Goal: Task Accomplishment & Management: Use online tool/utility

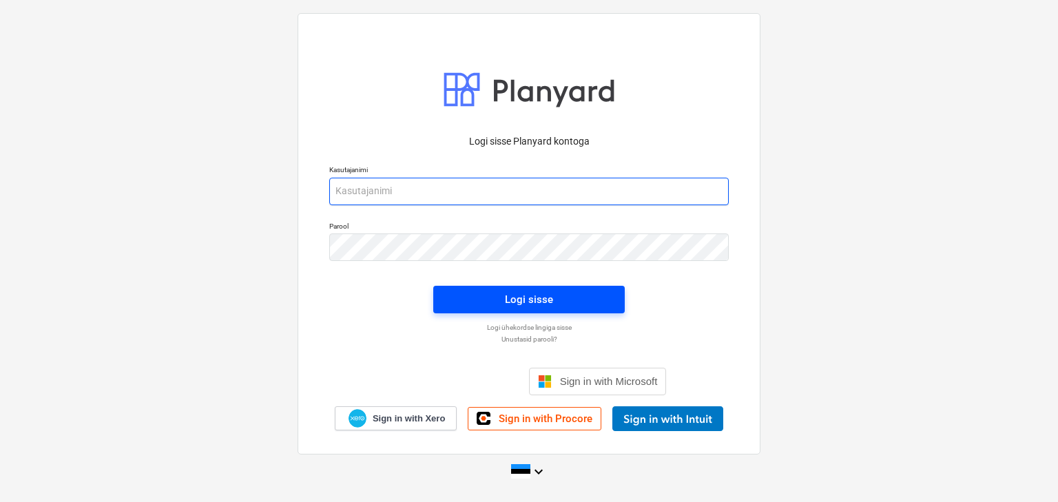
type input "[EMAIL_ADDRESS][DOMAIN_NAME]"
click at [477, 291] on span "Logi sisse" at bounding box center [529, 300] width 158 height 18
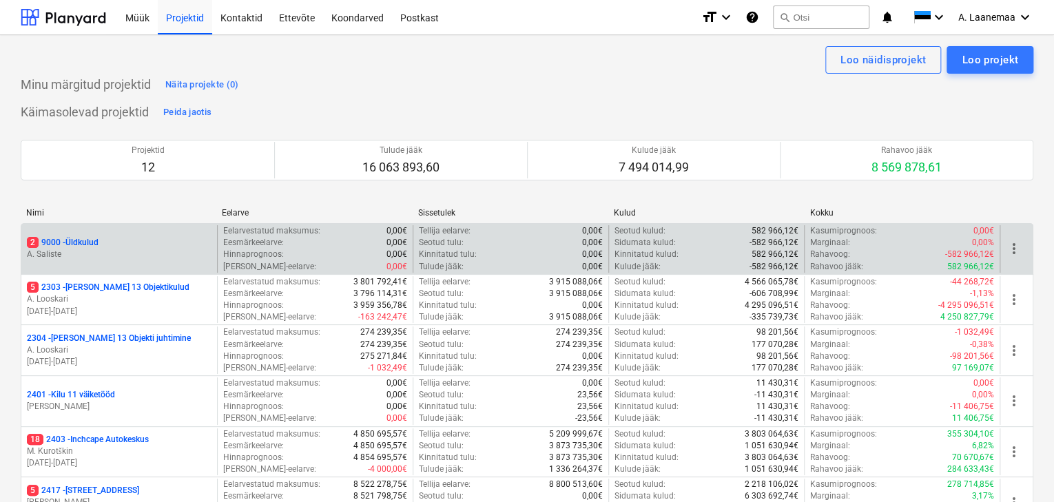
click at [69, 245] on p "2 9000 - Üldkulud" at bounding box center [63, 243] width 72 height 12
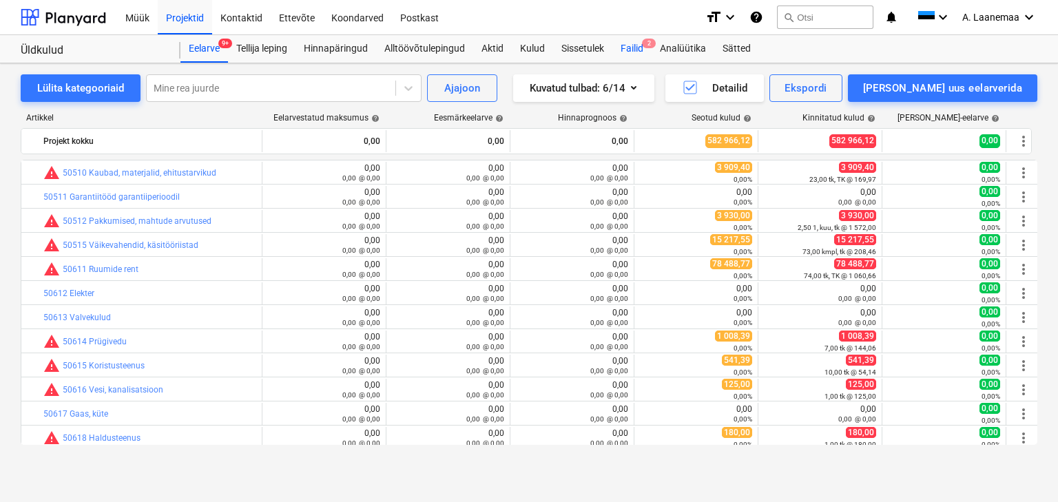
click at [633, 52] on div "Failid 2" at bounding box center [632, 49] width 39 height 28
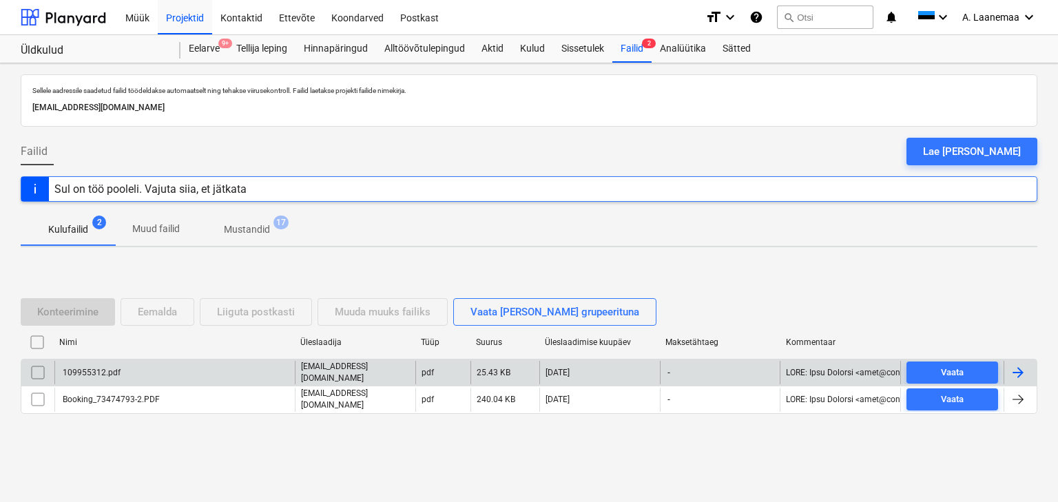
click at [103, 371] on div "109955312.pdf" at bounding box center [91, 373] width 60 height 10
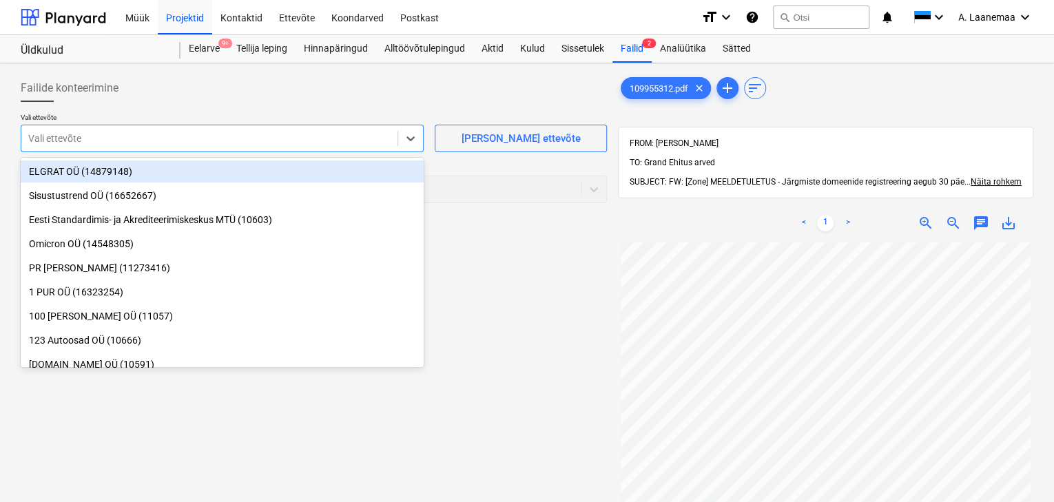
click at [127, 145] on div at bounding box center [209, 139] width 362 height 14
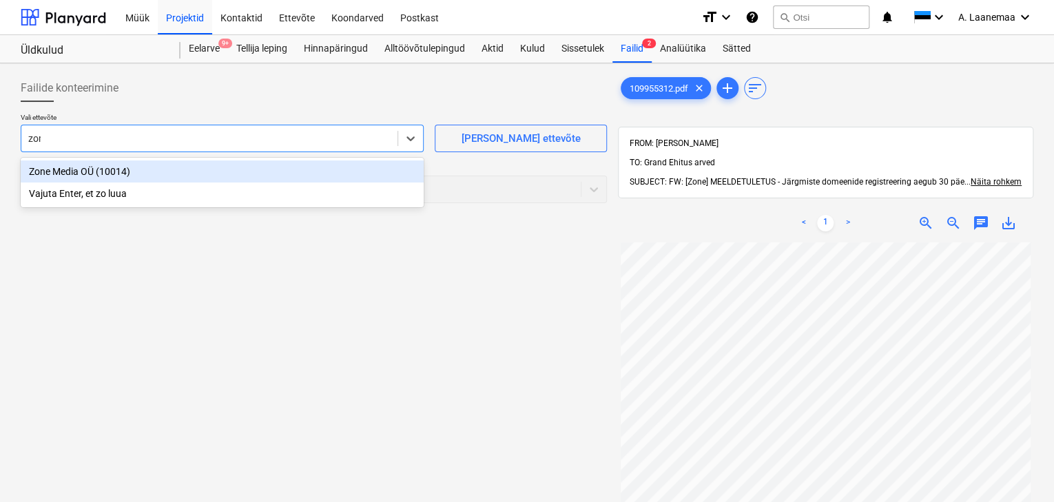
type input "zone"
click at [110, 172] on div "Zone Media OÜ (10014)" at bounding box center [222, 172] width 403 height 22
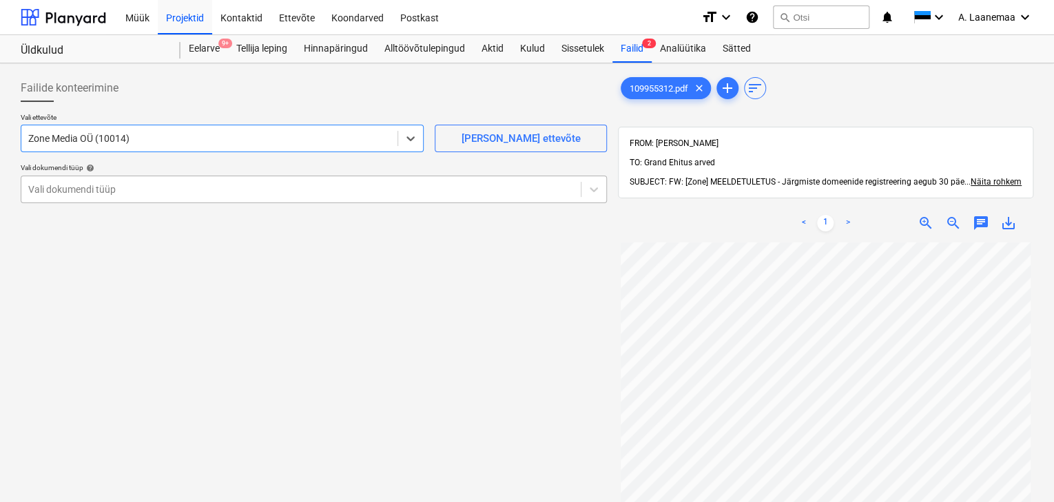
click at [107, 187] on div at bounding box center [301, 190] width 546 height 14
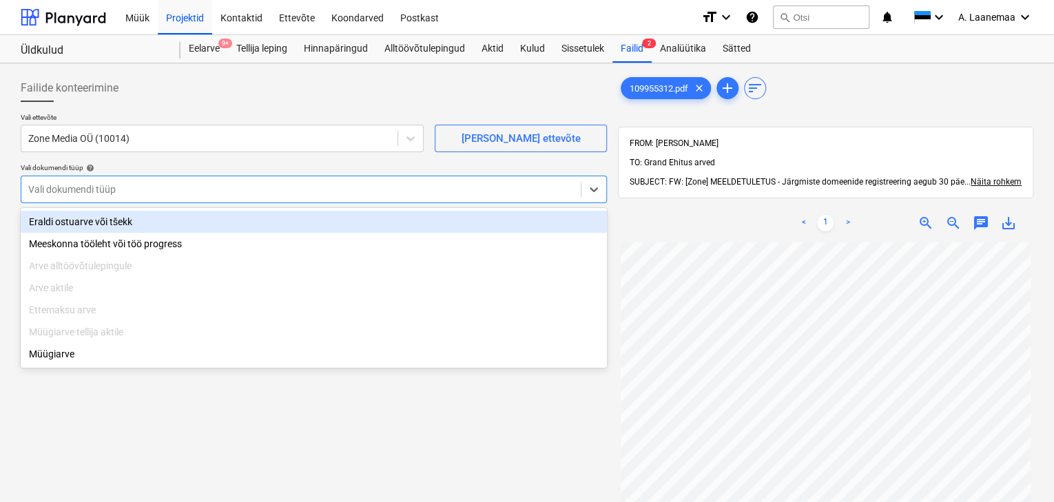
click at [106, 216] on div "Eraldi ostuarve või tšekk" at bounding box center [314, 222] width 586 height 22
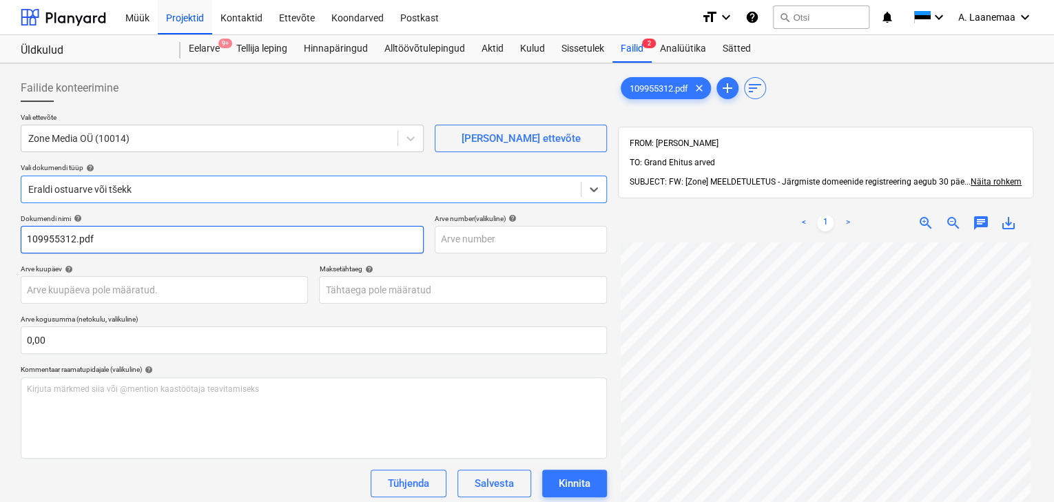
click at [110, 233] on input "109955312.pdf" at bounding box center [222, 240] width 403 height 28
type input "109955312"
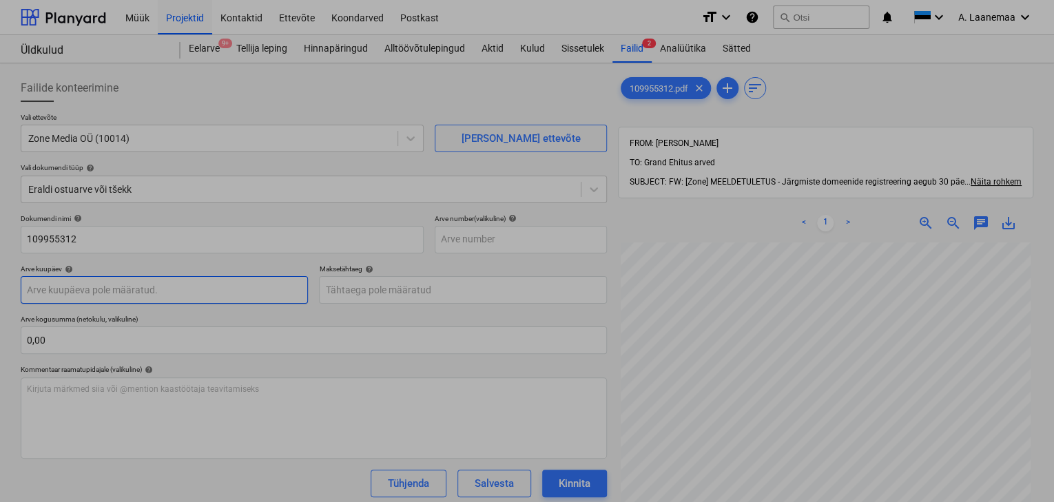
click at [145, 287] on body "Müük Projektid Kontaktid Ettevõte Koondarved Postkast format_size keyboard_arro…" at bounding box center [527, 251] width 1054 height 502
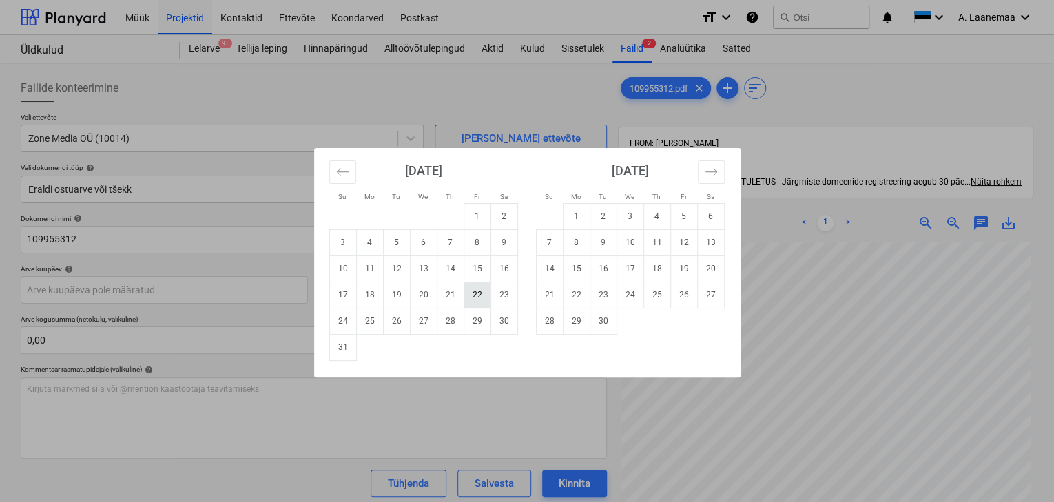
click at [482, 292] on td "22" at bounding box center [477, 295] width 27 height 26
type input "[DATE]"
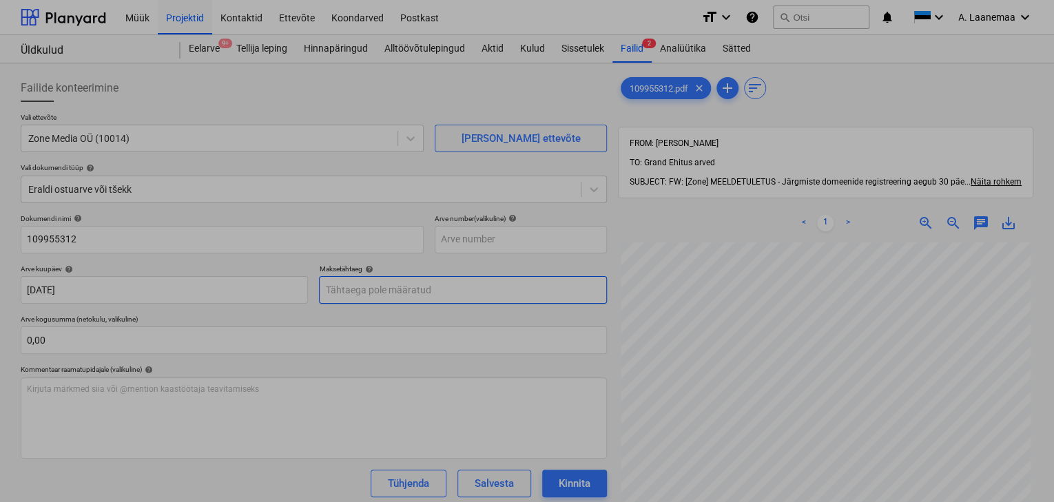
click at [420, 285] on body "Müük Projektid Kontaktid Ettevõte Koondarved Postkast format_size keyboard_arro…" at bounding box center [527, 251] width 1054 height 502
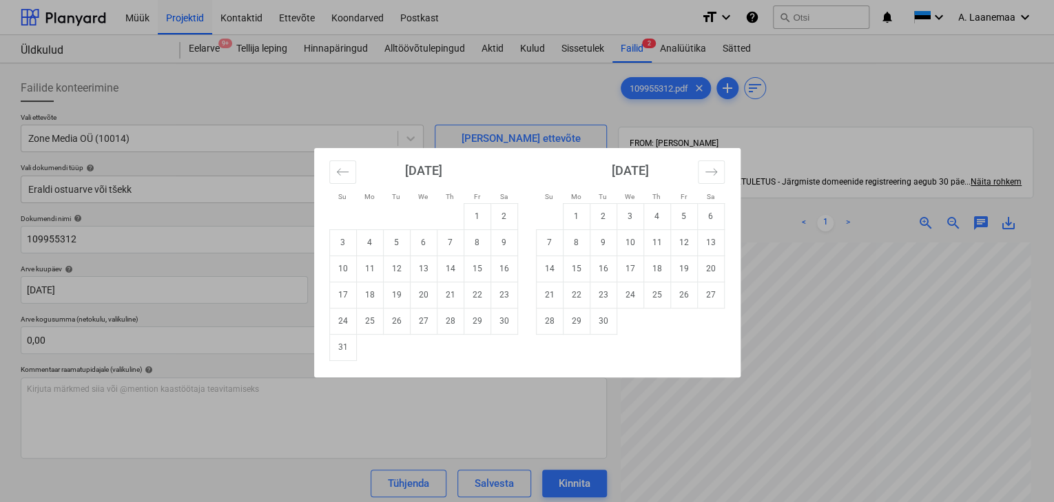
drag, startPoint x: 575, startPoint y: 218, endPoint x: 480, endPoint y: 316, distance: 137.4
click at [575, 218] on td "1" at bounding box center [576, 216] width 27 height 26
type input "[DATE]"
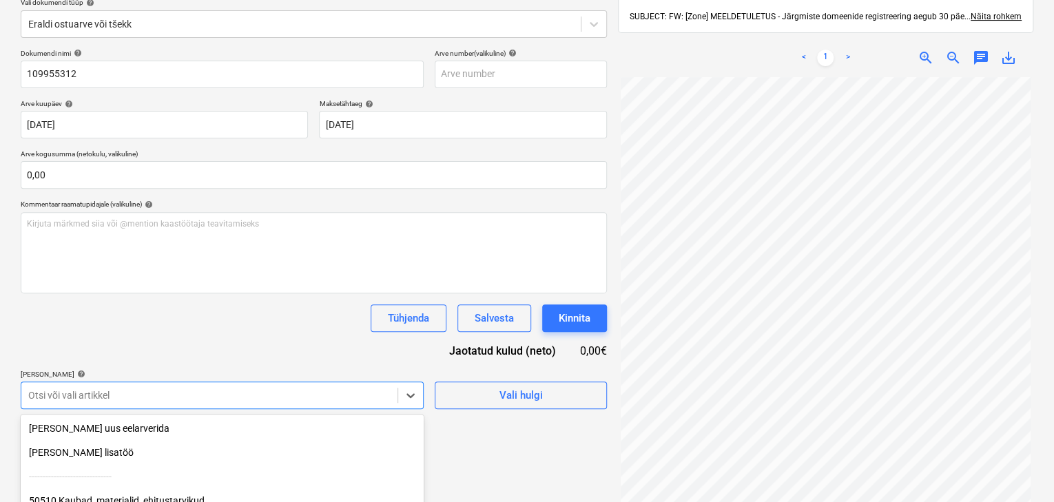
click at [294, 337] on body "Müük Projektid Kontaktid Ettevõte Koondarved Postkast format_size keyboard_arro…" at bounding box center [527, 86] width 1054 height 502
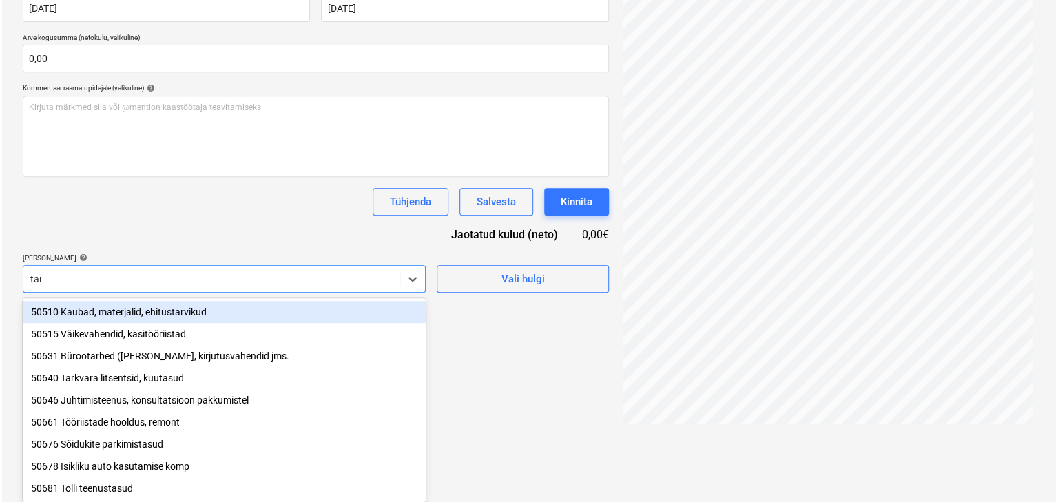
scroll to position [196, 0]
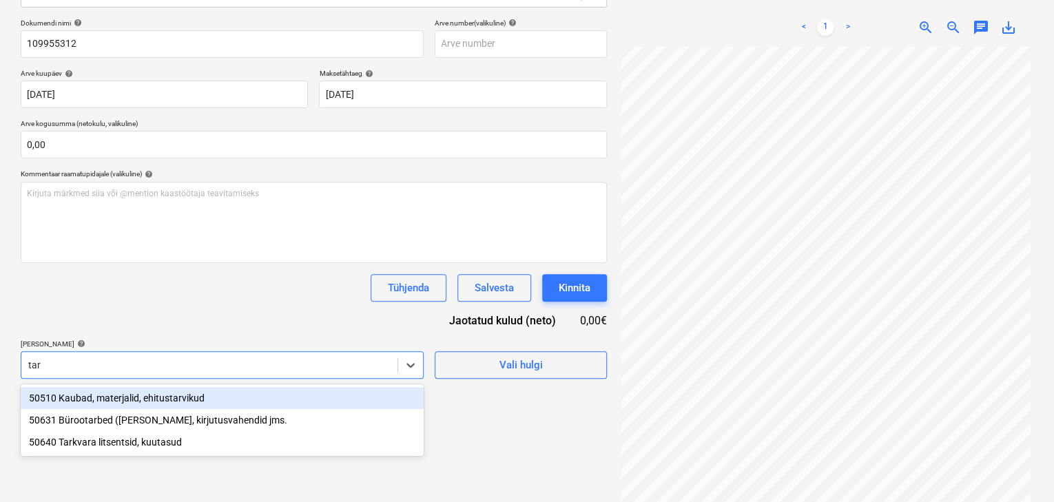
type input "tark"
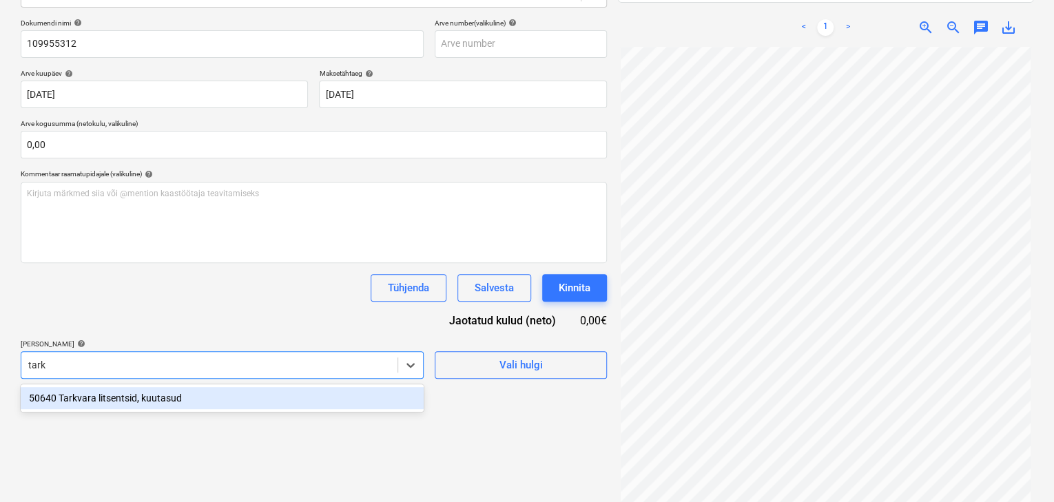
click at [292, 397] on div "50640 Tarkvara litsentsid, kuutasud" at bounding box center [222, 398] width 403 height 22
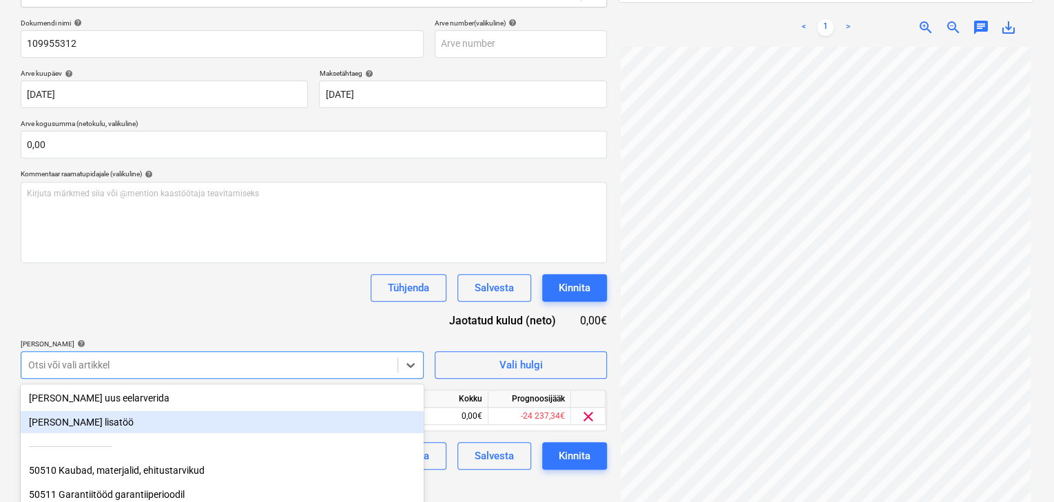
click at [478, 490] on div "Failide konteerimine Vali ettevõte Zone Media OÜ (10014) [PERSON_NAME] uus ette…" at bounding box center [313, 194] width 597 height 643
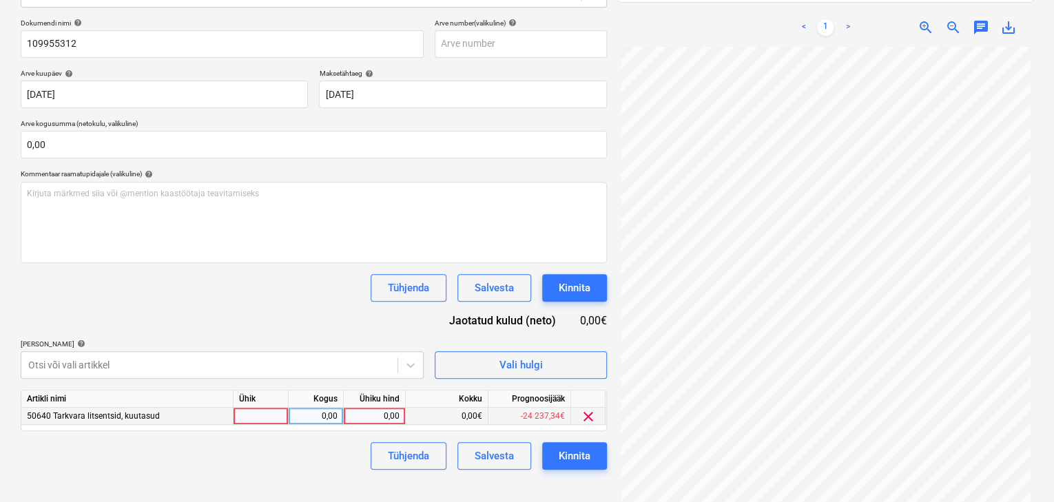
click at [373, 418] on div "0,00" at bounding box center [374, 416] width 50 height 17
type input "8,37"
click at [545, 444] on button "Kinnita" at bounding box center [574, 456] width 65 height 28
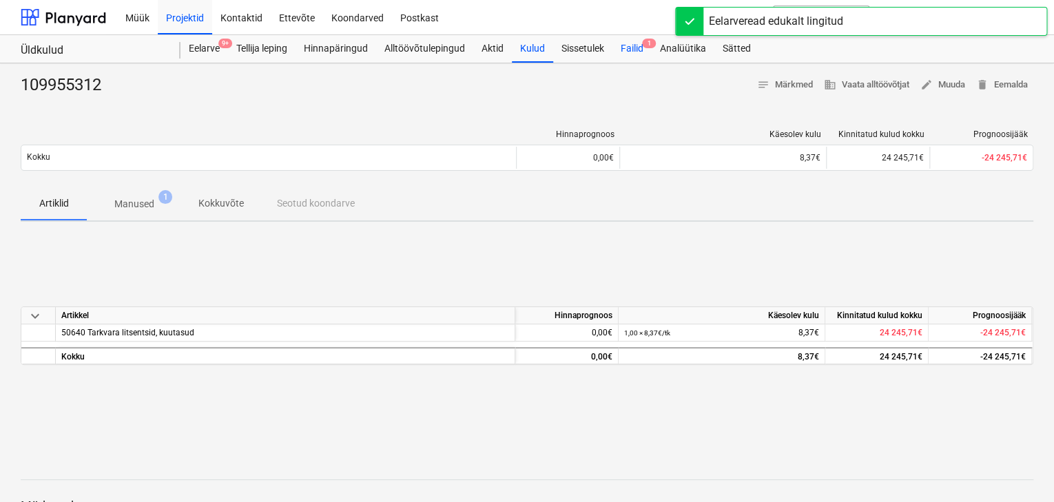
click at [627, 52] on div "Failid 1" at bounding box center [632, 49] width 39 height 28
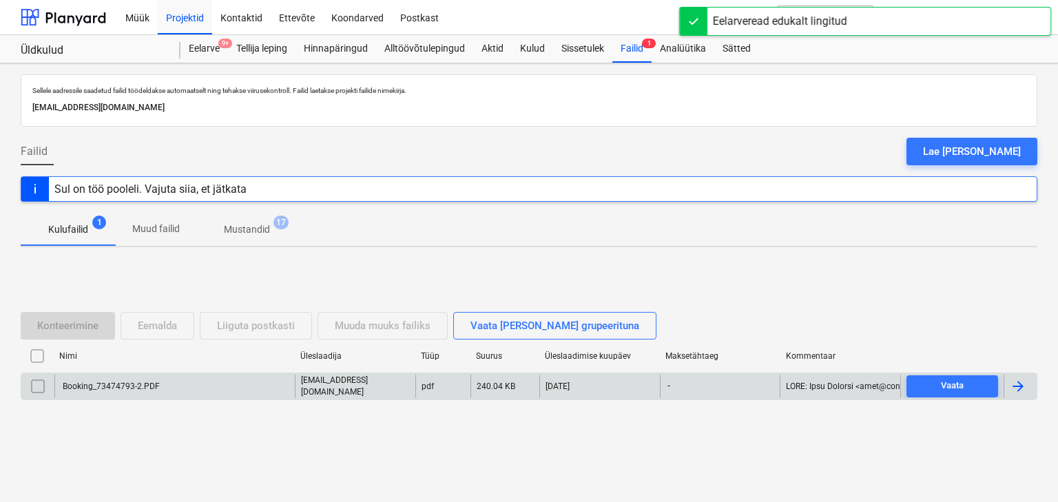
click at [88, 389] on div "Booking_73474793-2.PDF" at bounding box center [110, 387] width 99 height 10
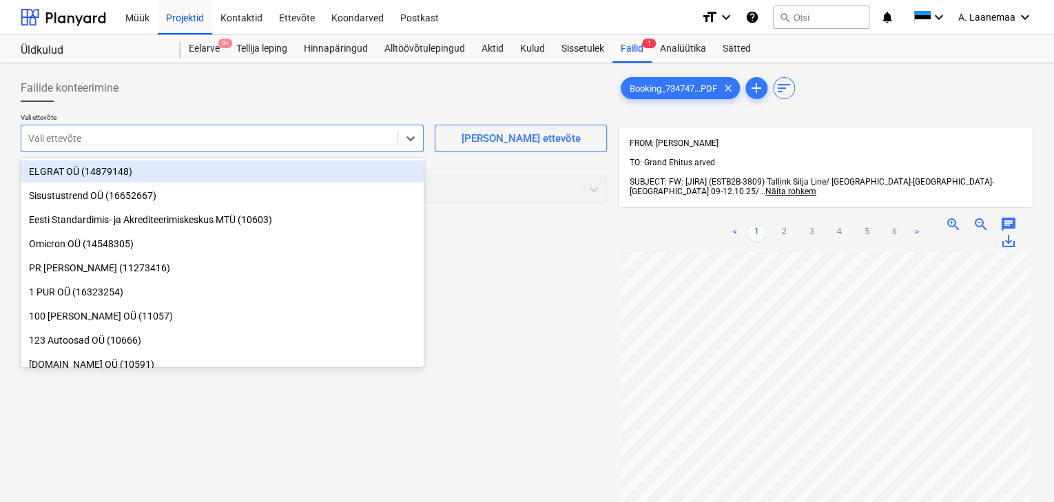
click at [99, 138] on div at bounding box center [209, 139] width 362 height 14
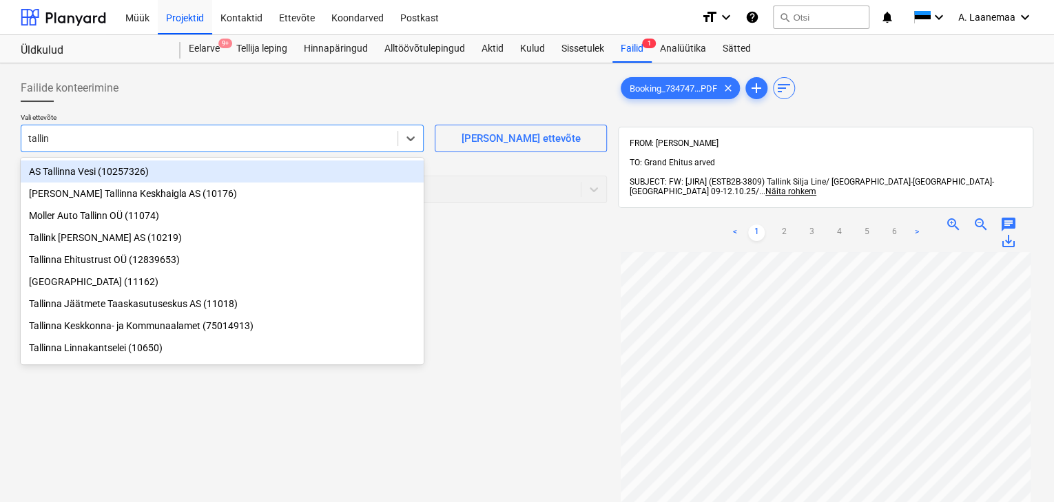
type input "tallink"
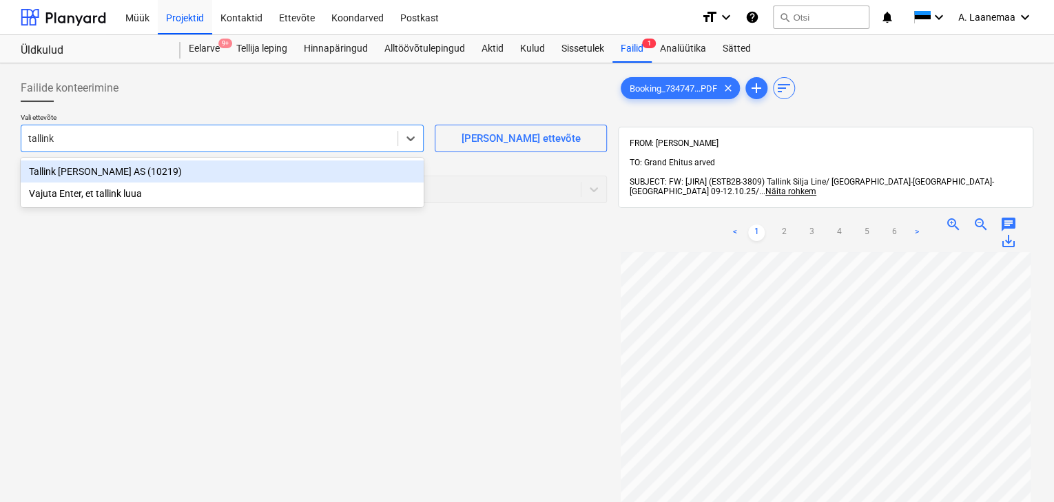
click at [96, 172] on div "Tallink [PERSON_NAME] AS (10219)" at bounding box center [222, 172] width 403 height 22
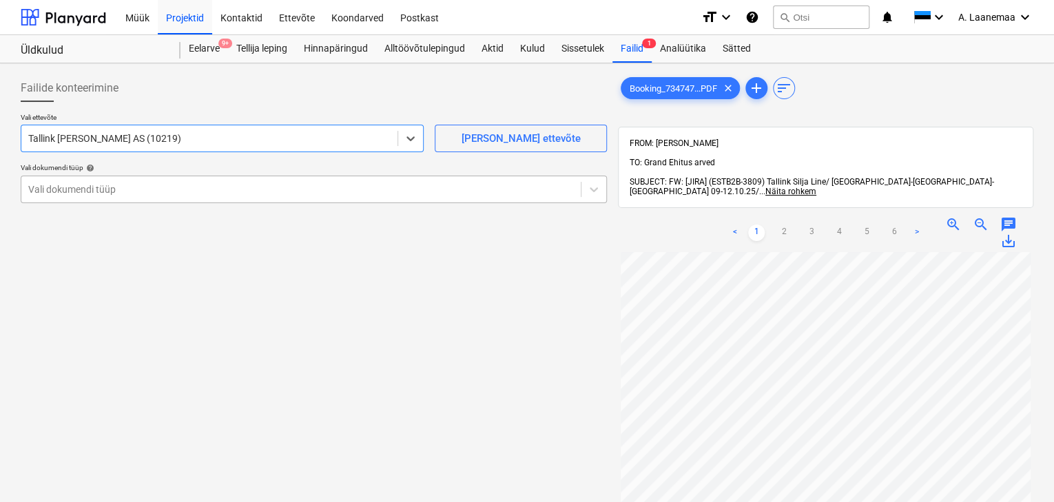
click at [98, 193] on div at bounding box center [301, 190] width 546 height 14
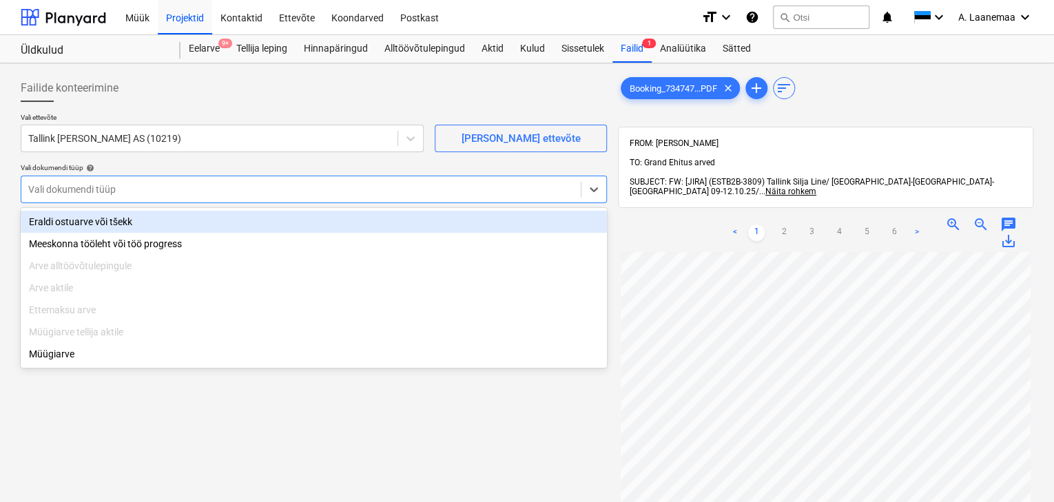
click at [96, 216] on div "Eraldi ostuarve või tšekk" at bounding box center [314, 222] width 586 height 22
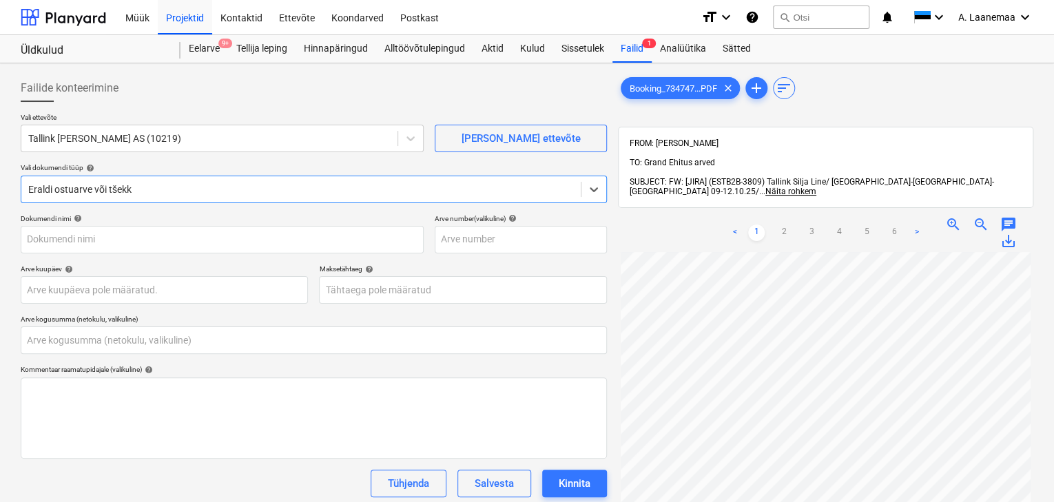
type input "Booking_73474793-2.PDF"
type input "0,00"
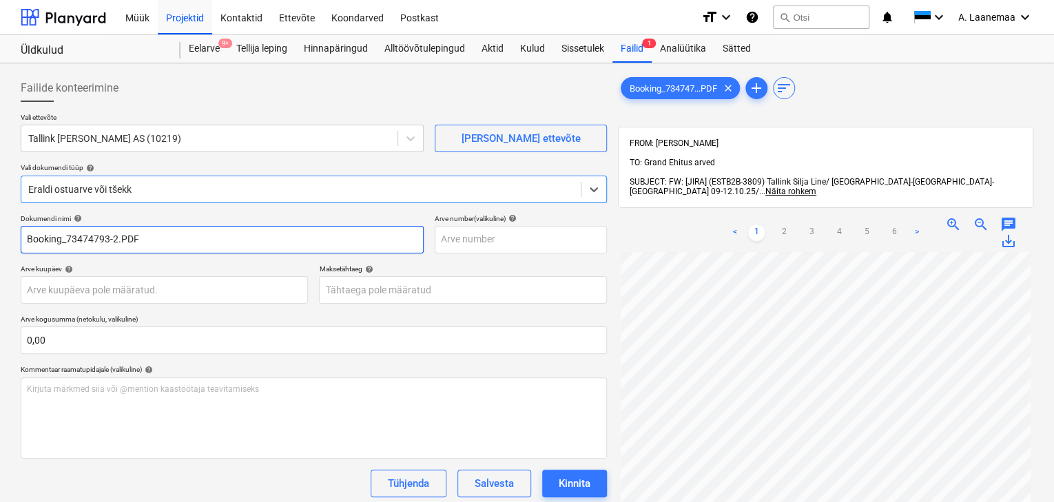
click at [149, 234] on input "Booking_73474793-2.PDF" at bounding box center [222, 240] width 403 height 28
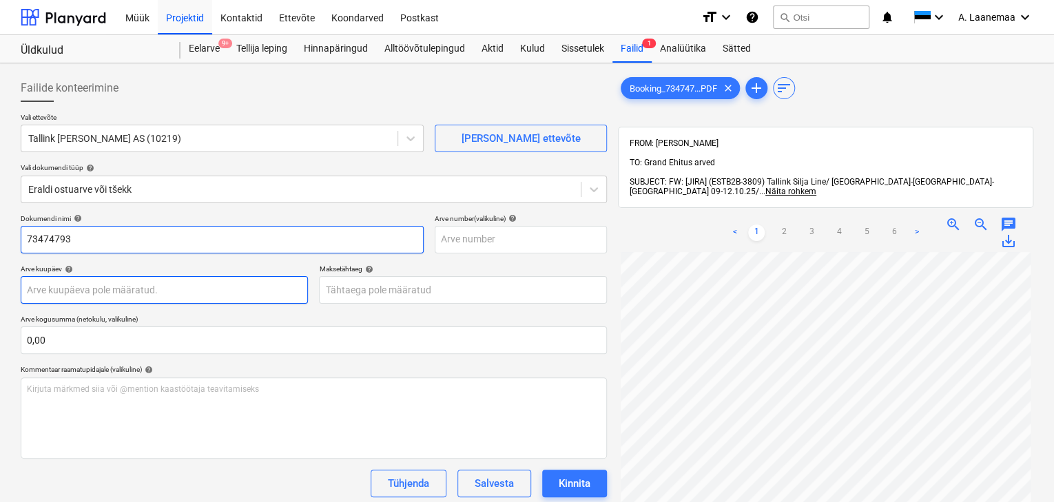
type input "73474793"
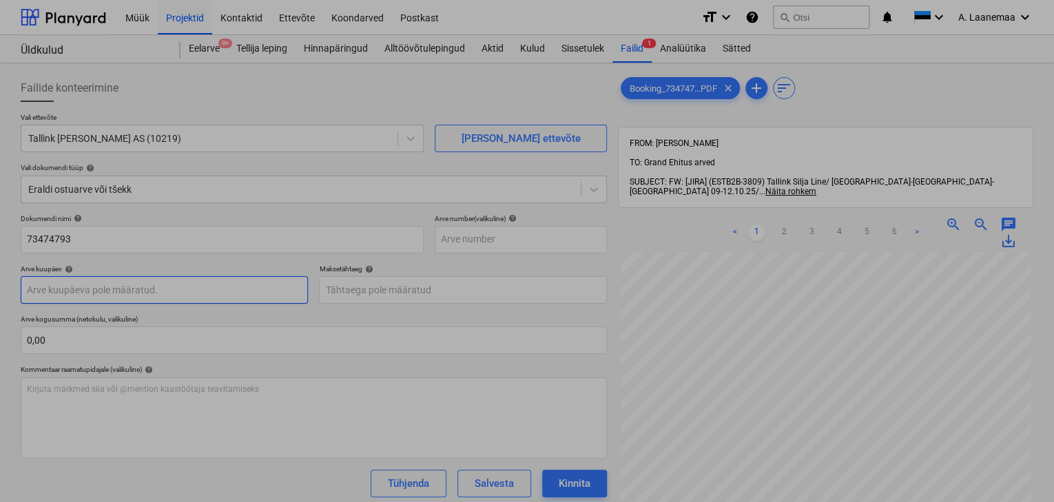
click at [206, 286] on body "Müük Projektid Kontaktid Ettevõte Koondarved Postkast format_size keyboard_arro…" at bounding box center [527, 251] width 1054 height 502
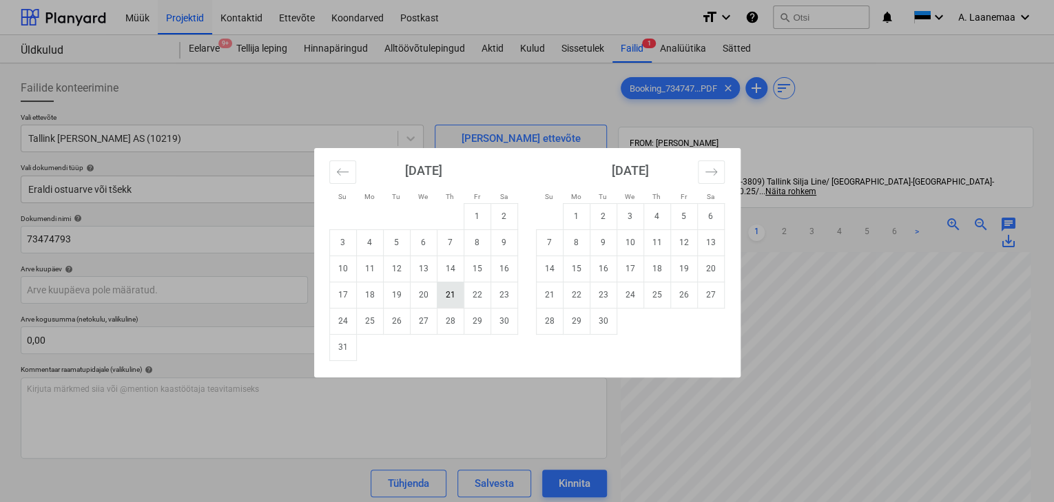
click at [449, 297] on td "21" at bounding box center [450, 295] width 27 height 26
type input "[DATE]"
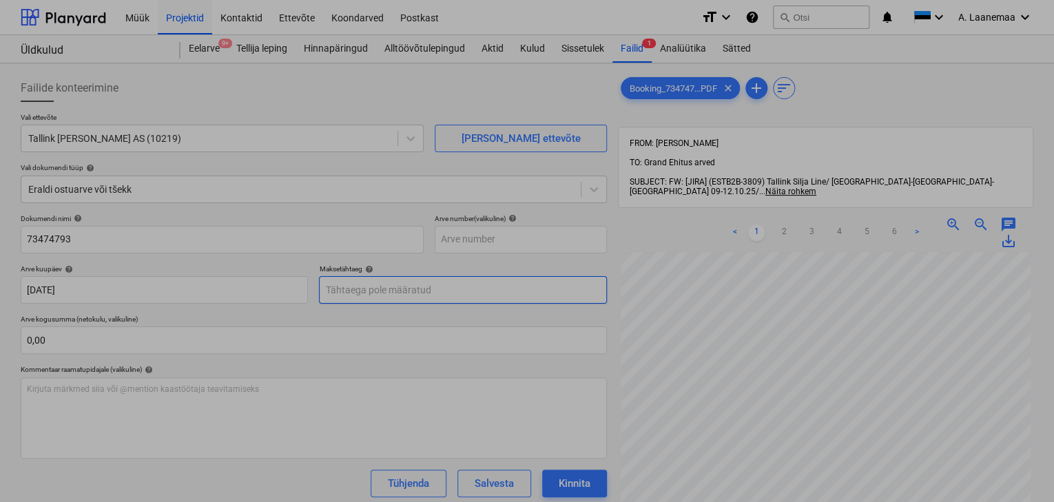
click at [449, 294] on body "Müük Projektid Kontaktid Ettevõte Koondarved Postkast format_size keyboard_arro…" at bounding box center [527, 251] width 1054 height 502
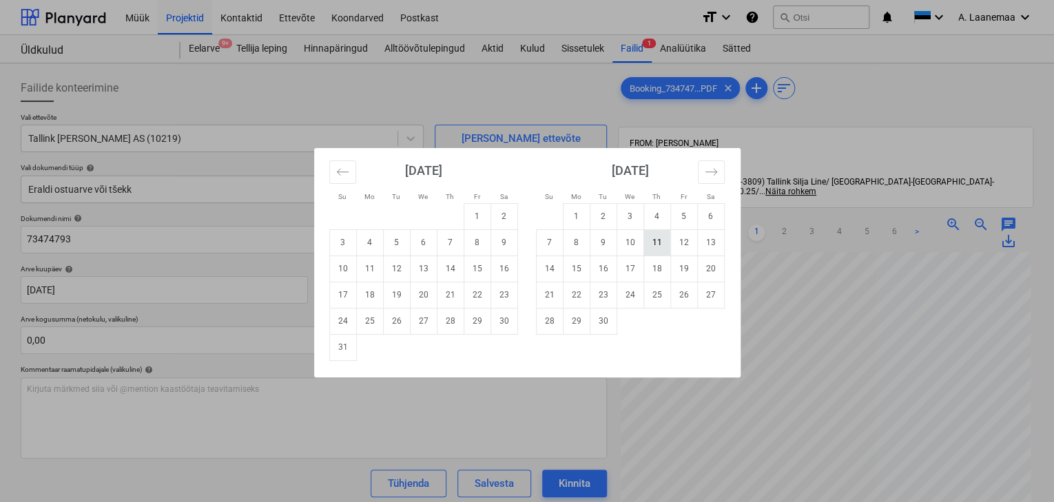
click at [664, 243] on td "11" at bounding box center [657, 242] width 27 height 26
type input "[DATE]"
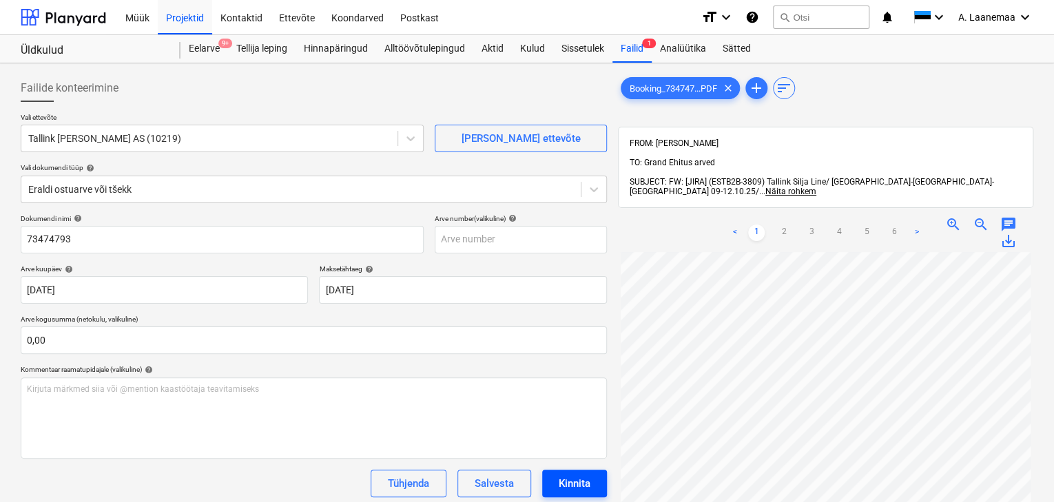
click at [581, 482] on div "Kinnita" at bounding box center [575, 484] width 32 height 18
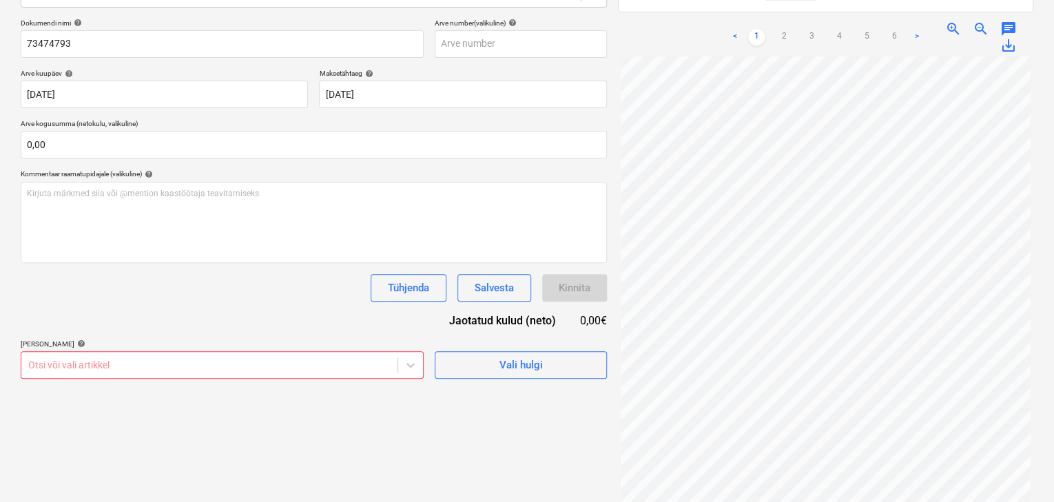
scroll to position [287, 0]
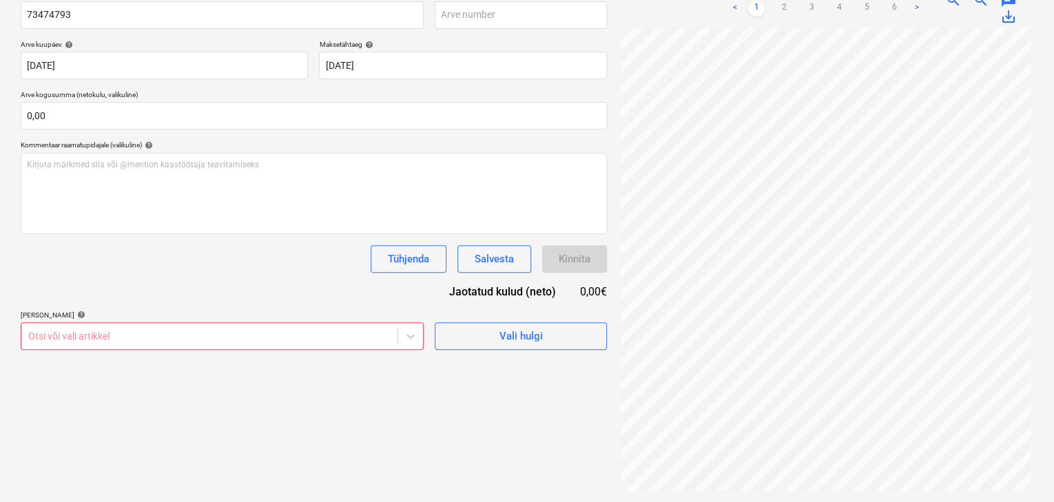
click at [273, 278] on body "Müük Projektid Kontaktid Ettevõte Koondarved Postkast format_size keyboard_arro…" at bounding box center [527, 26] width 1054 height 502
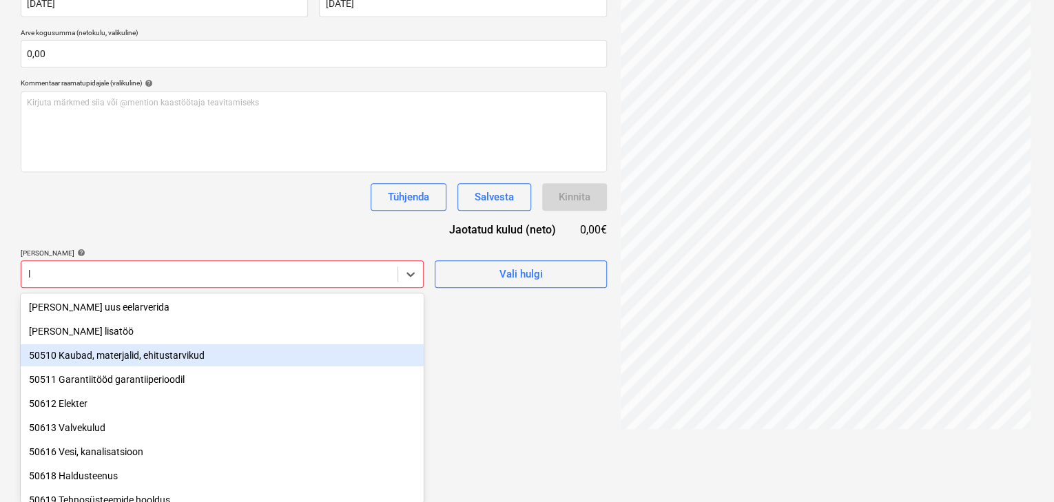
type input "l"
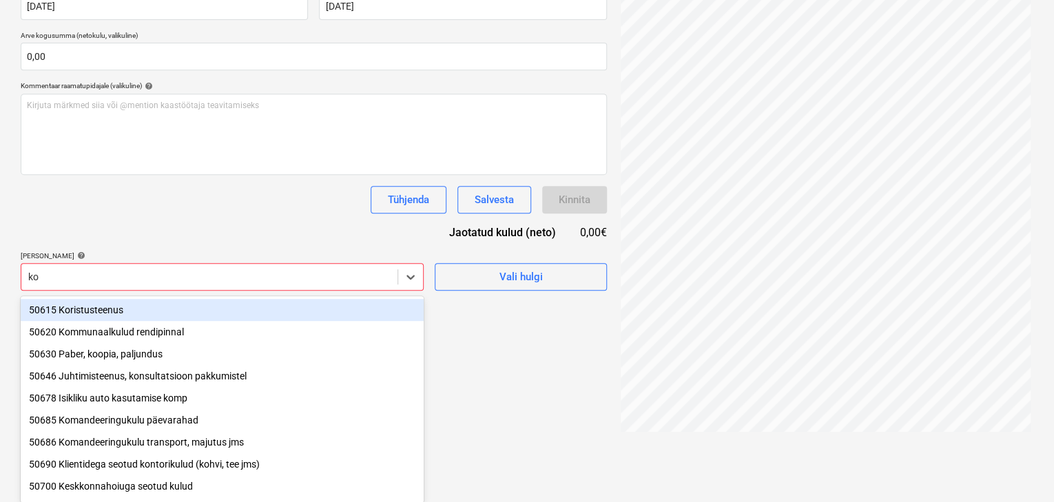
type input "kom"
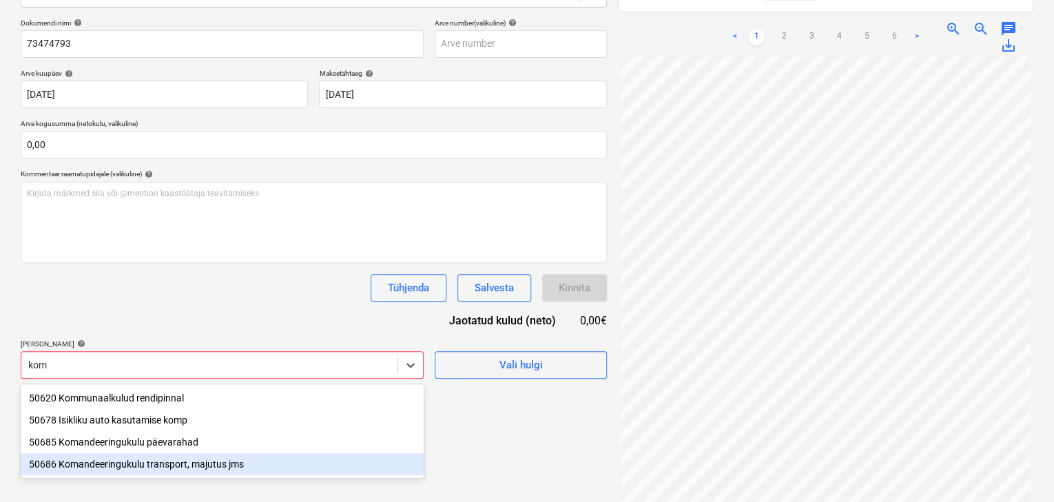
click at [165, 466] on div "50686 Komandeeringukulu transport, majutus jms" at bounding box center [222, 464] width 403 height 22
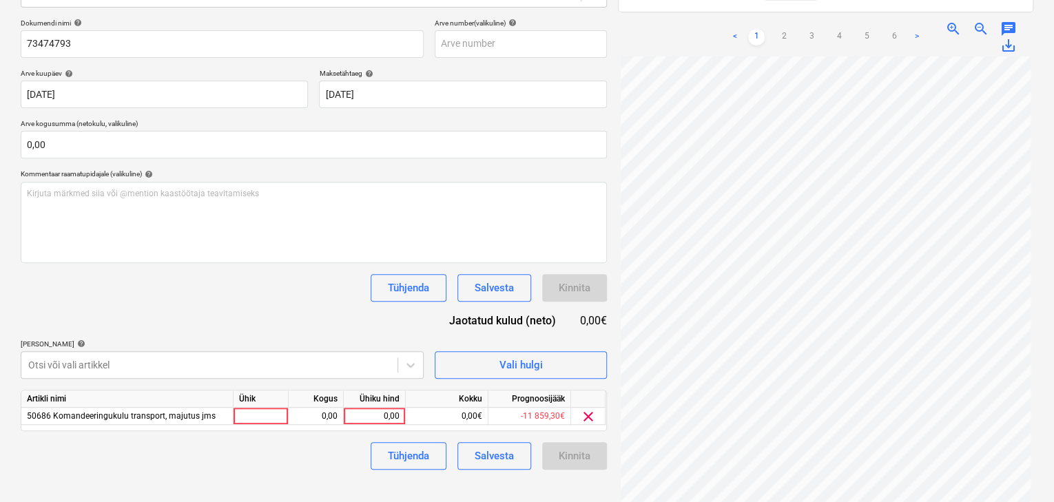
click at [451, 488] on div "Failide konteerimine Vali ettevõte Tallink [PERSON_NAME] AS (10219) [PERSON_NAM…" at bounding box center [313, 199] width 597 height 653
click at [362, 411] on div "0,00" at bounding box center [374, 416] width 50 height 17
type input "2152,6"
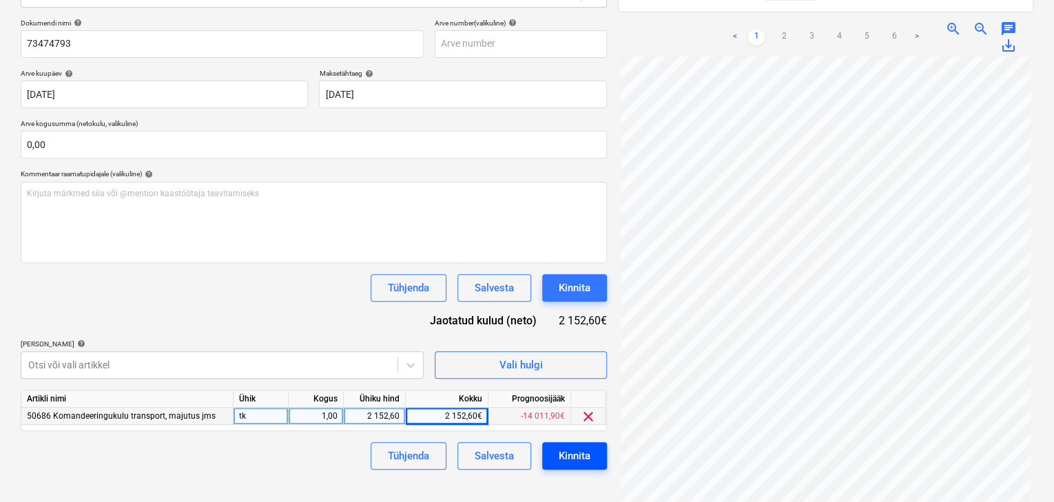
click at [589, 464] on button "Kinnita" at bounding box center [574, 456] width 65 height 28
